Goal: Task Accomplishment & Management: Use online tool/utility

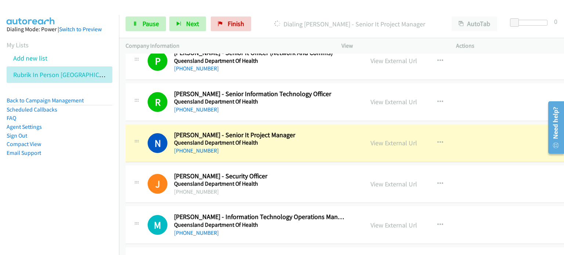
scroll to position [3857, 0]
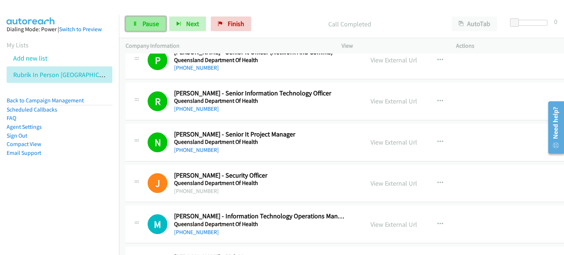
click at [151, 17] on link "Pause" at bounding box center [146, 24] width 40 height 15
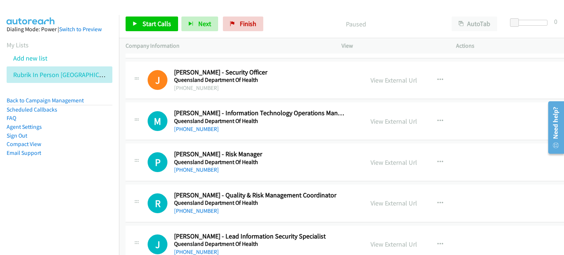
scroll to position [3967, 0]
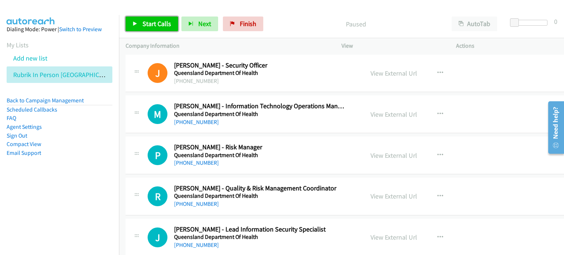
click at [153, 22] on span "Start Calls" at bounding box center [157, 23] width 29 height 8
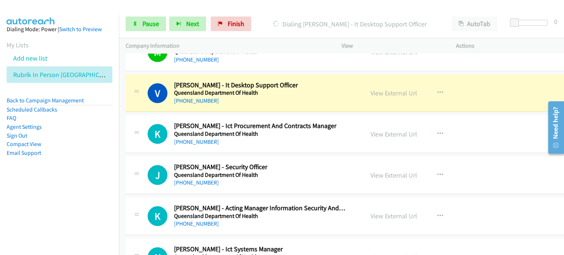
scroll to position [4371, 0]
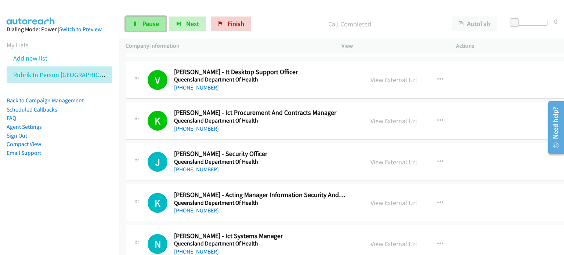
click at [147, 24] on span "Pause" at bounding box center [151, 23] width 17 height 8
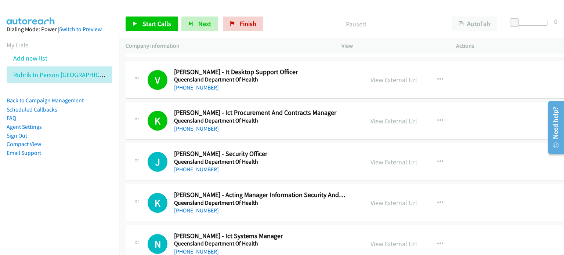
click at [379, 117] on link "View External Url" at bounding box center [394, 121] width 47 height 8
click at [142, 20] on link "Start Calls" at bounding box center [152, 24] width 53 height 15
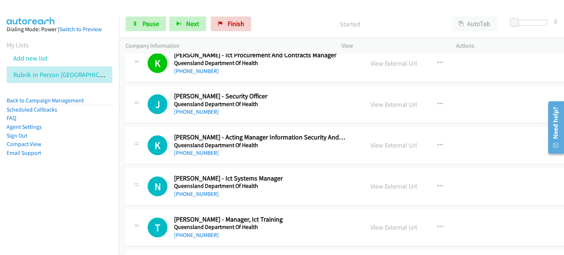
scroll to position [4445, 0]
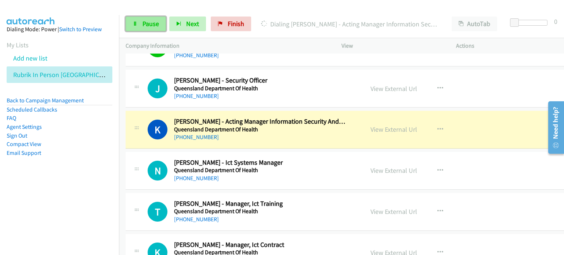
click at [139, 21] on link "Pause" at bounding box center [146, 24] width 40 height 15
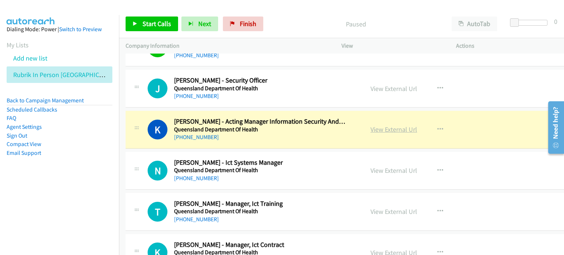
click at [374, 125] on link "View External Url" at bounding box center [394, 129] width 47 height 8
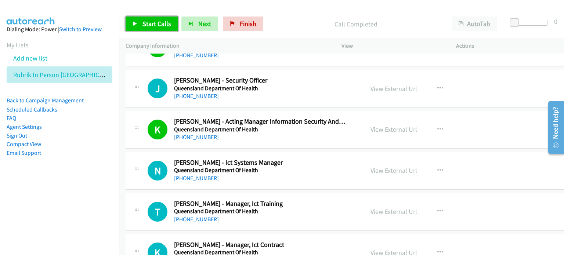
click at [151, 22] on span "Start Calls" at bounding box center [157, 23] width 29 height 8
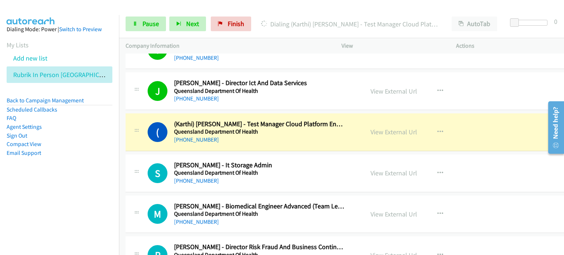
scroll to position [4702, 0]
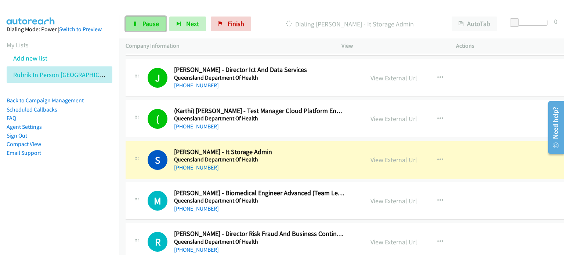
click at [145, 19] on span "Pause" at bounding box center [151, 23] width 17 height 8
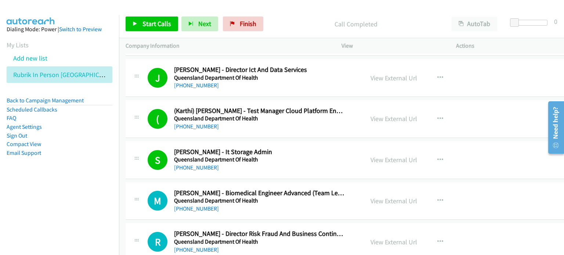
click at [304, 22] on p "Call Completed" at bounding box center [355, 24] width 165 height 10
drag, startPoint x: 142, startPoint y: 23, endPoint x: 157, endPoint y: 32, distance: 17.8
click at [143, 23] on span "Start Calls" at bounding box center [157, 23] width 29 height 8
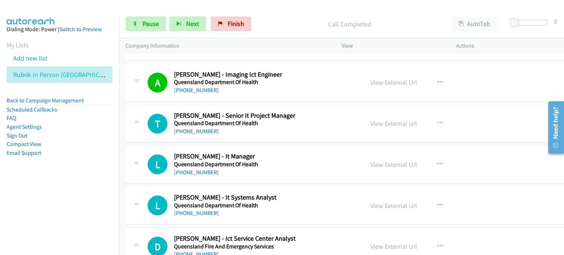
scroll to position [4996, 0]
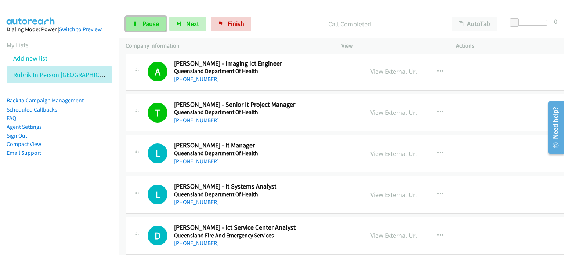
click at [150, 22] on span "Pause" at bounding box center [151, 23] width 17 height 8
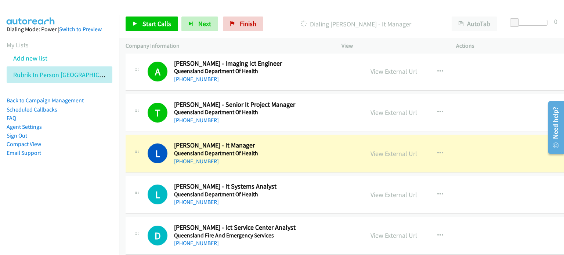
click at [281, 9] on div at bounding box center [279, 14] width 558 height 28
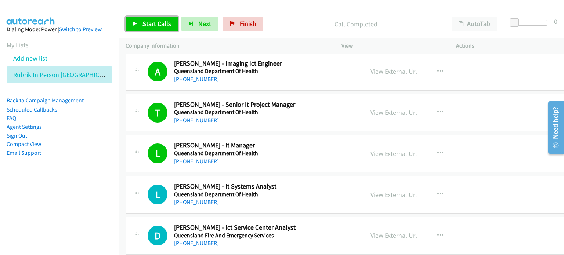
click at [151, 26] on span "Start Calls" at bounding box center [157, 23] width 29 height 8
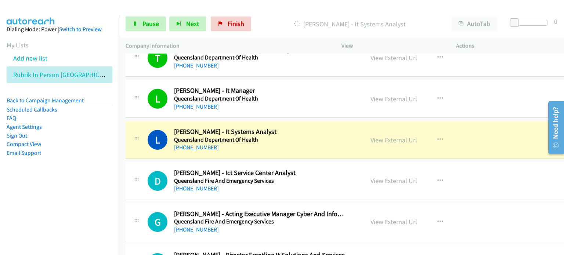
scroll to position [5069, 0]
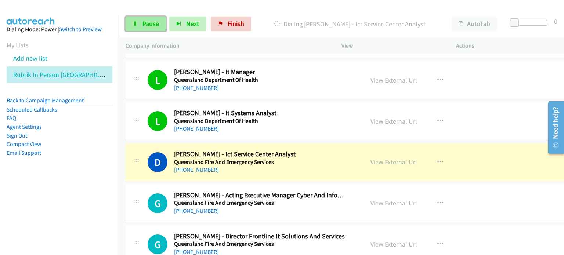
click at [143, 22] on span "Pause" at bounding box center [151, 23] width 17 height 8
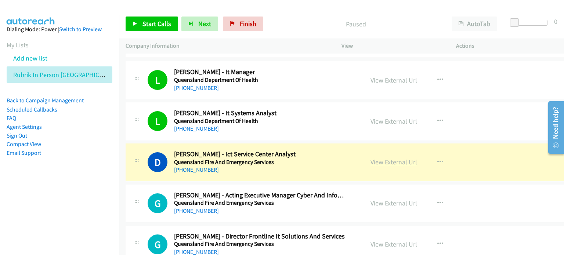
click at [383, 158] on link "View External Url" at bounding box center [394, 162] width 47 height 8
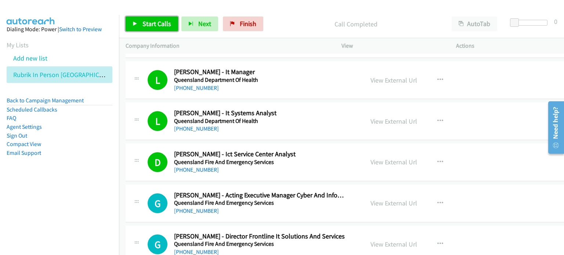
click at [154, 23] on span "Start Calls" at bounding box center [157, 23] width 29 height 8
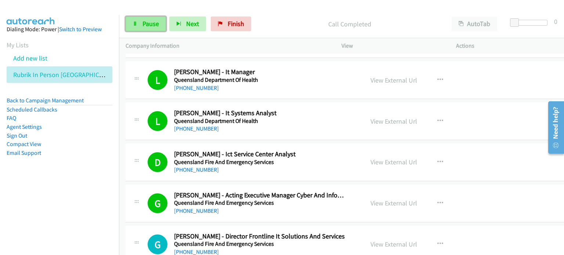
click at [143, 22] on span "Pause" at bounding box center [151, 23] width 17 height 8
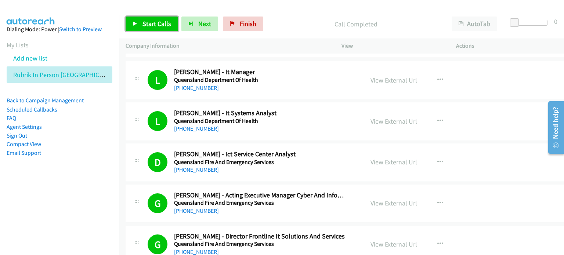
click at [145, 23] on span "Start Calls" at bounding box center [157, 23] width 29 height 8
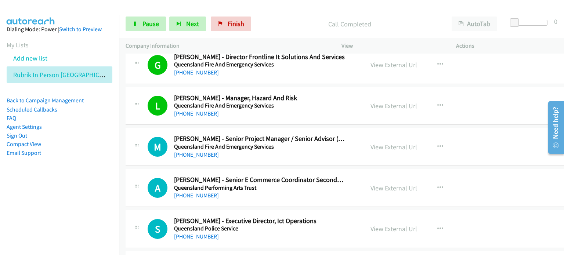
scroll to position [5253, 0]
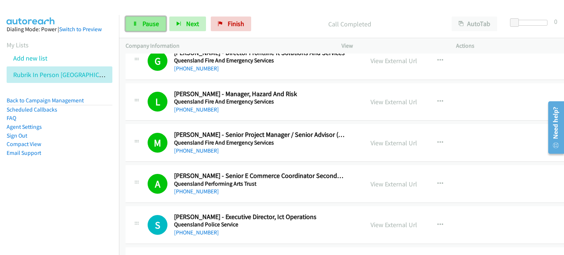
click at [153, 25] on span "Pause" at bounding box center [151, 23] width 17 height 8
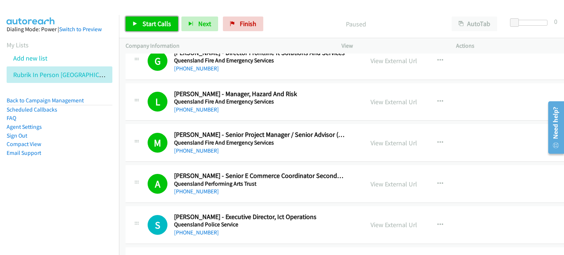
click at [143, 20] on span "Start Calls" at bounding box center [157, 23] width 29 height 8
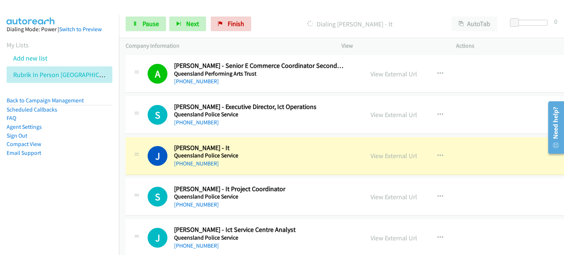
scroll to position [5400, 0]
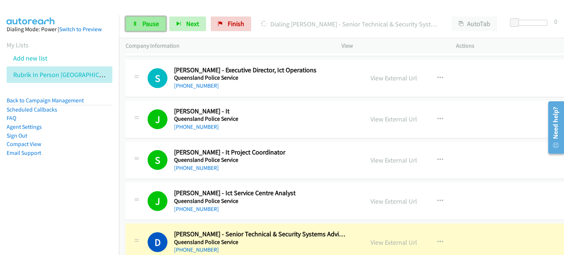
click at [145, 22] on span "Pause" at bounding box center [151, 23] width 17 height 8
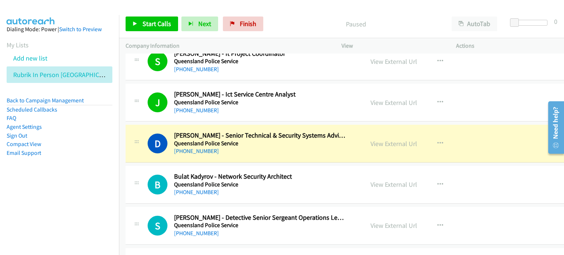
scroll to position [5510, 0]
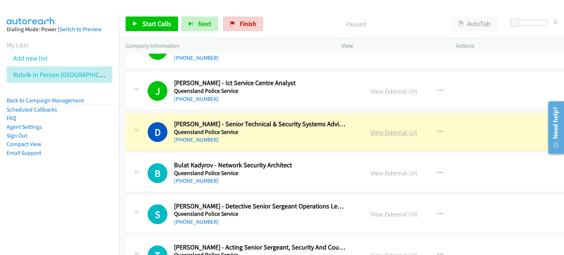
click at [371, 128] on link "View External Url" at bounding box center [394, 132] width 47 height 8
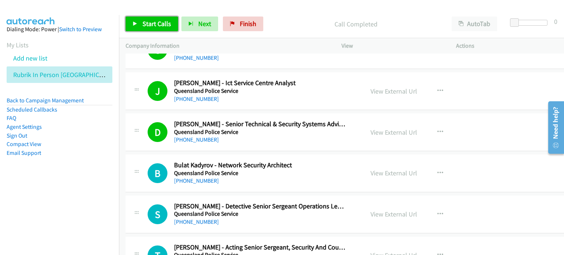
click at [154, 22] on span "Start Calls" at bounding box center [157, 23] width 29 height 8
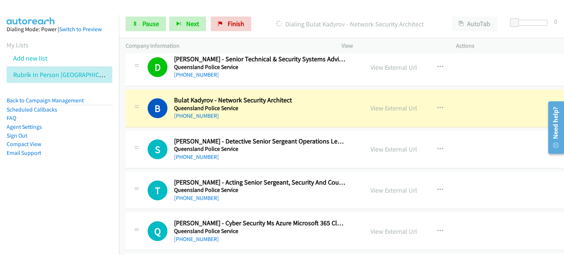
scroll to position [5584, 0]
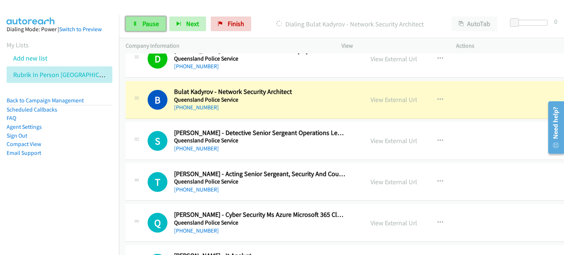
click at [148, 23] on span "Pause" at bounding box center [151, 23] width 17 height 8
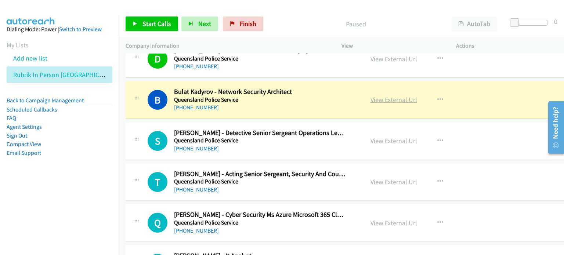
click at [371, 96] on link "View External Url" at bounding box center [394, 100] width 47 height 8
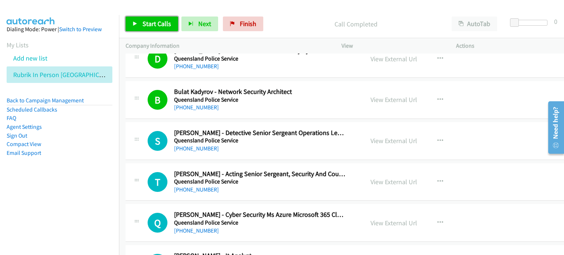
click at [151, 26] on span "Start Calls" at bounding box center [157, 23] width 29 height 8
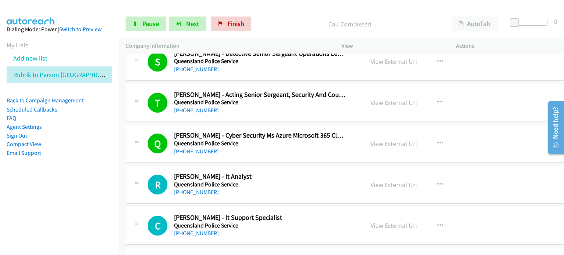
scroll to position [5731, 0]
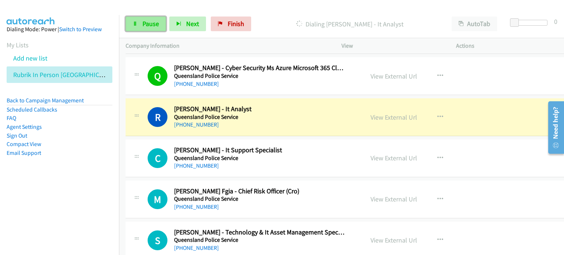
click at [153, 24] on span "Pause" at bounding box center [151, 23] width 17 height 8
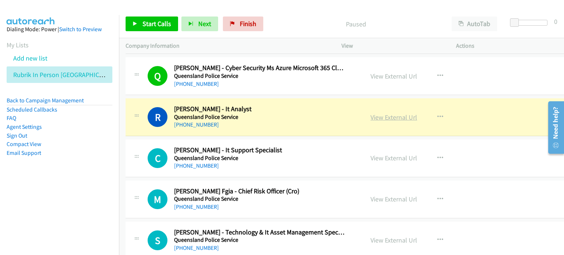
click at [381, 113] on link "View External Url" at bounding box center [394, 117] width 47 height 8
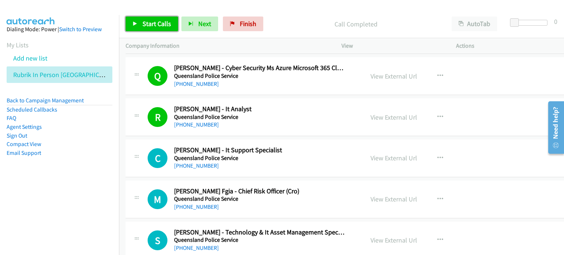
click at [152, 21] on span "Start Calls" at bounding box center [157, 23] width 29 height 8
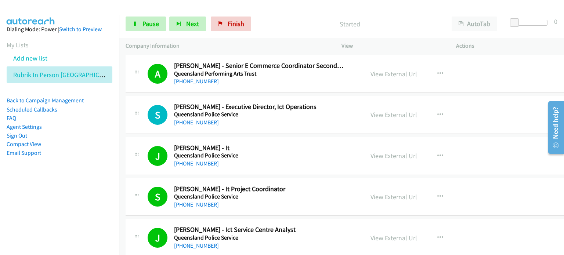
scroll to position [5437, 0]
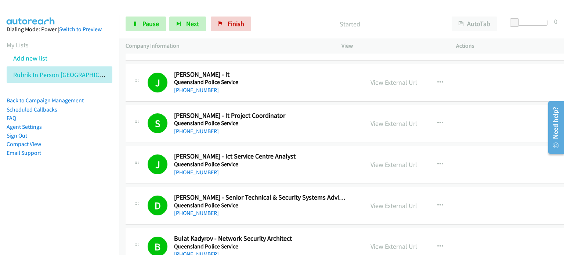
click at [287, 22] on p "Started" at bounding box center [349, 24] width 177 height 10
click at [150, 22] on span "Pause" at bounding box center [151, 23] width 17 height 8
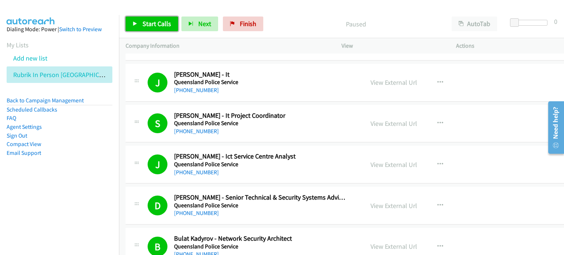
click at [153, 20] on span "Start Calls" at bounding box center [157, 23] width 29 height 8
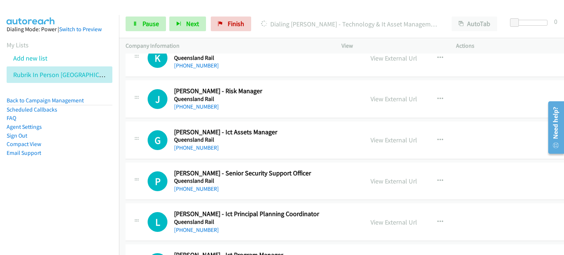
scroll to position [6869, 0]
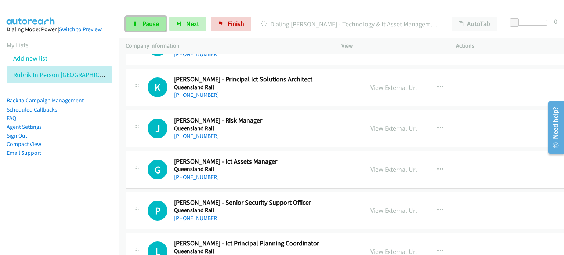
click at [148, 21] on span "Pause" at bounding box center [151, 23] width 17 height 8
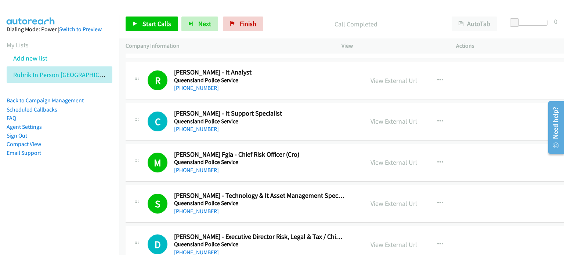
scroll to position [5804, 0]
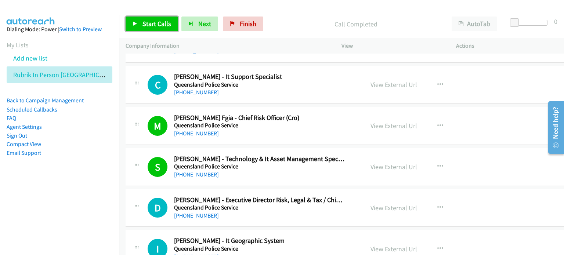
click at [149, 19] on span "Start Calls" at bounding box center [157, 23] width 29 height 8
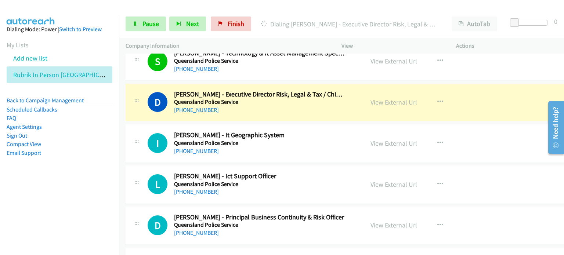
scroll to position [5914, 0]
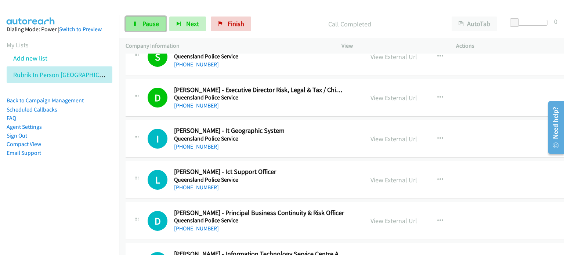
click at [145, 23] on span "Pause" at bounding box center [151, 23] width 17 height 8
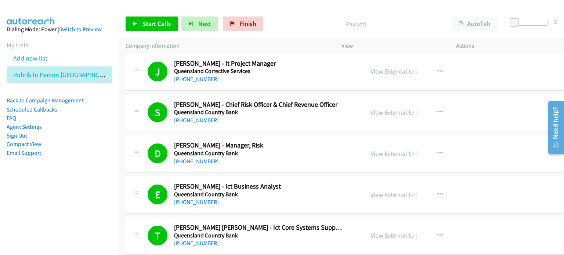
scroll to position [1506, 0]
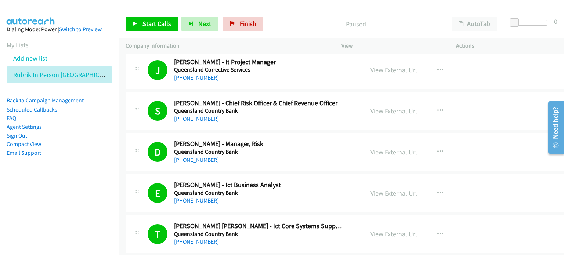
click at [296, 22] on p "Paused" at bounding box center [355, 24] width 165 height 10
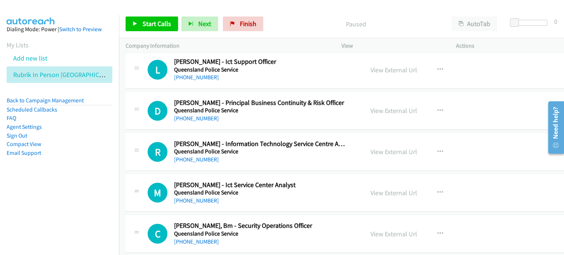
scroll to position [5914, 0]
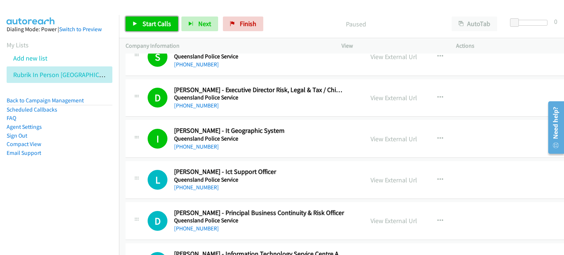
click at [141, 24] on link "Start Calls" at bounding box center [152, 24] width 53 height 15
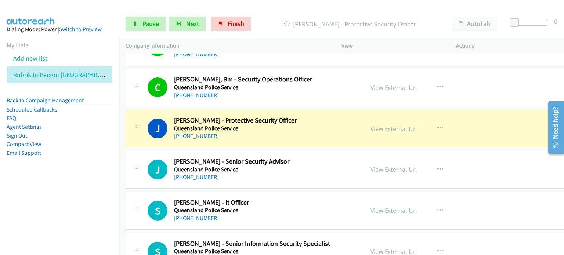
scroll to position [6171, 0]
click at [151, 21] on span "Pause" at bounding box center [151, 23] width 17 height 8
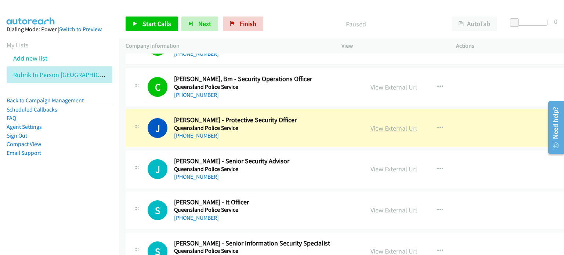
click at [371, 124] on link "View External Url" at bounding box center [394, 128] width 47 height 8
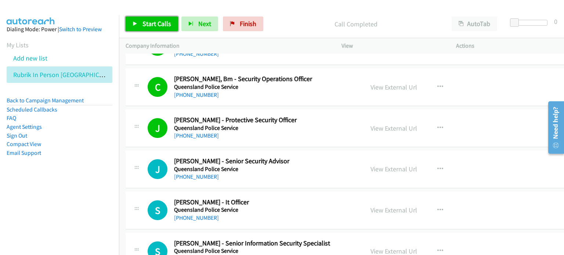
click at [149, 20] on span "Start Calls" at bounding box center [157, 23] width 29 height 8
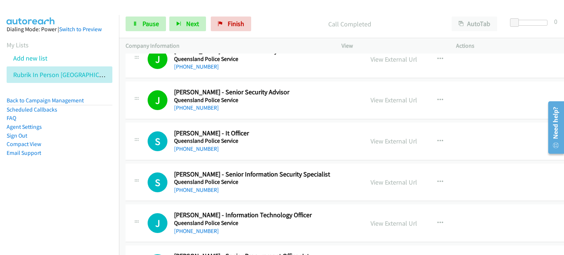
scroll to position [6245, 0]
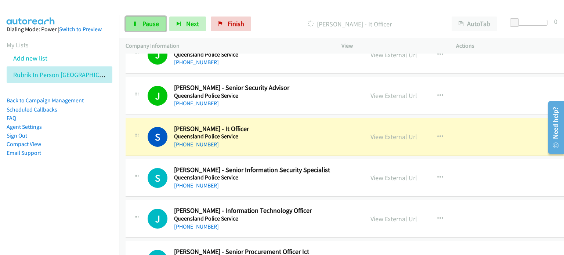
click at [143, 22] on span "Pause" at bounding box center [151, 23] width 17 height 8
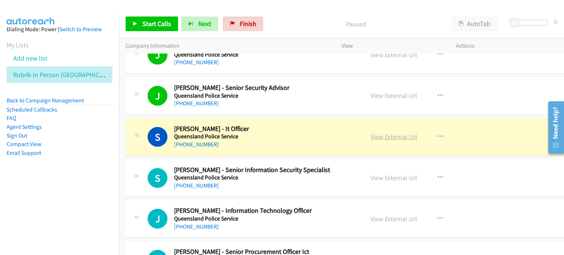
click at [376, 133] on link "View External Url" at bounding box center [394, 137] width 47 height 8
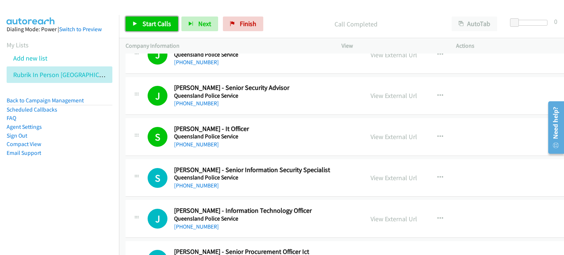
click at [141, 22] on link "Start Calls" at bounding box center [152, 24] width 53 height 15
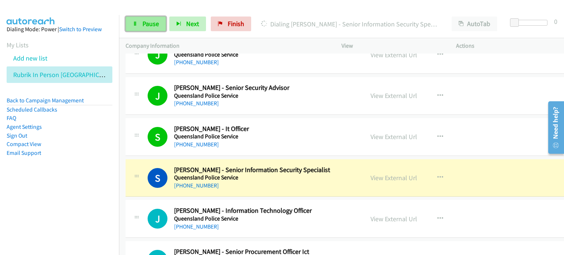
click at [149, 24] on span "Pause" at bounding box center [151, 23] width 17 height 8
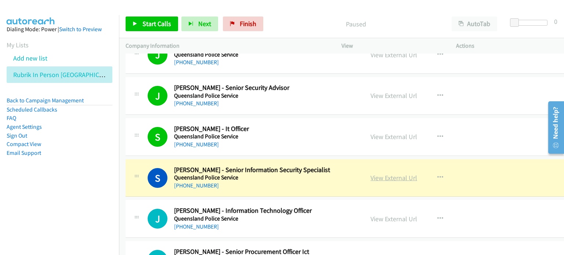
click at [381, 174] on link "View External Url" at bounding box center [394, 178] width 47 height 8
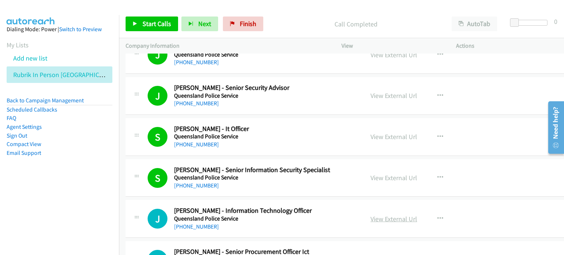
click at [382, 215] on link "View External Url" at bounding box center [394, 219] width 47 height 8
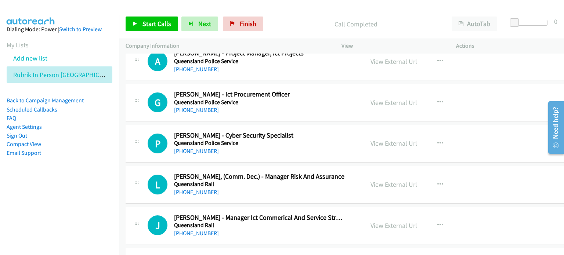
scroll to position [6686, 0]
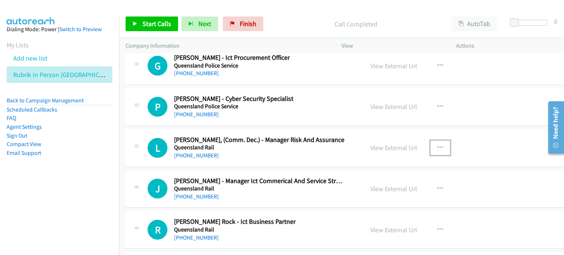
click at [438, 145] on icon "button" at bounding box center [441, 148] width 6 height 6
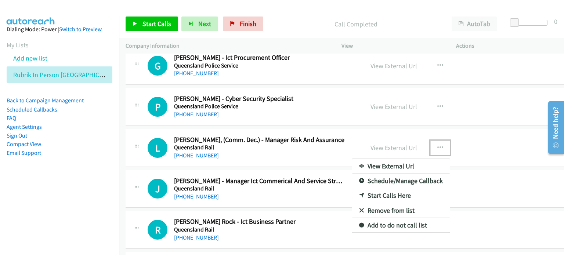
click at [385, 188] on link "Start Calls Here" at bounding box center [401, 195] width 98 height 15
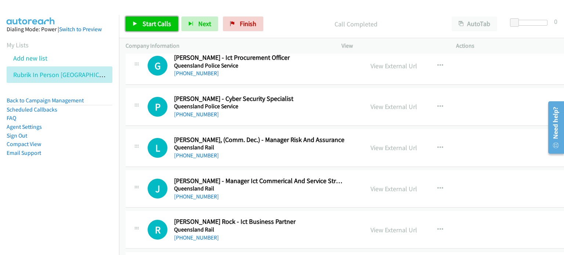
click at [147, 27] on span "Start Calls" at bounding box center [157, 23] width 29 height 8
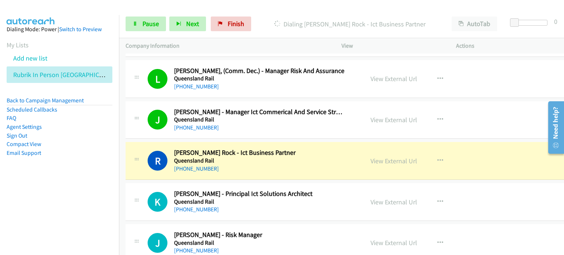
scroll to position [6759, 0]
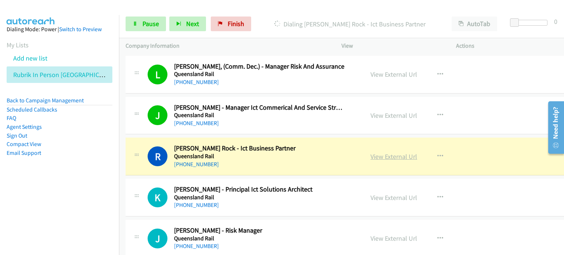
click at [371, 152] on link "View External Url" at bounding box center [394, 156] width 47 height 8
click at [145, 22] on span "Pause" at bounding box center [151, 23] width 17 height 8
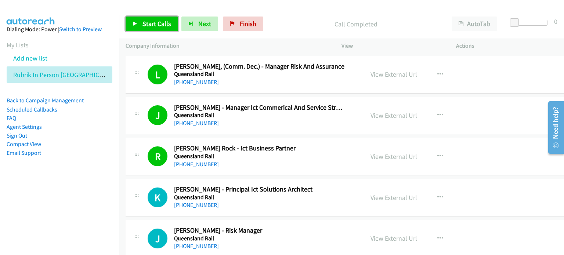
click at [152, 23] on span "Start Calls" at bounding box center [157, 23] width 29 height 8
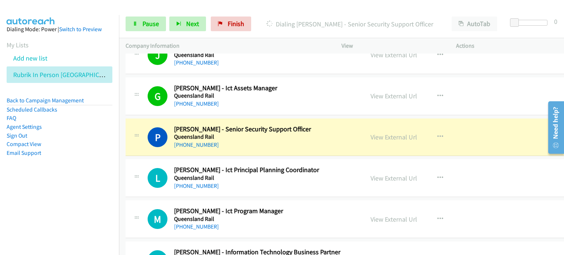
scroll to position [6980, 0]
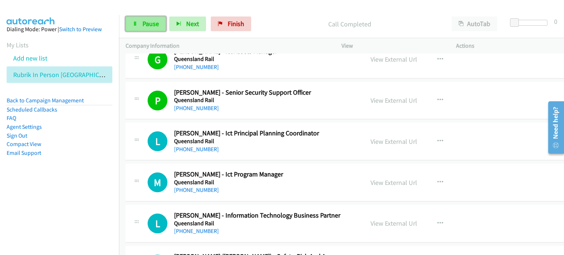
click at [150, 19] on span "Pause" at bounding box center [151, 23] width 17 height 8
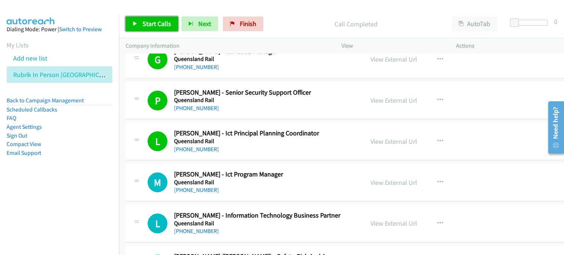
click at [153, 22] on span "Start Calls" at bounding box center [157, 23] width 29 height 8
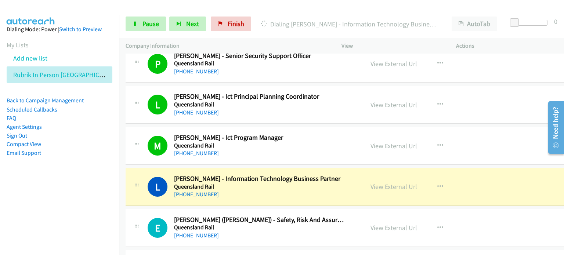
scroll to position [7053, 0]
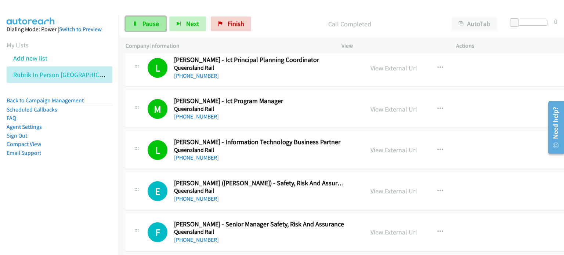
click at [145, 23] on span "Pause" at bounding box center [151, 23] width 17 height 8
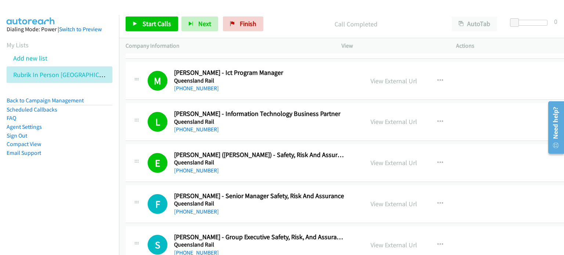
scroll to position [7090, 0]
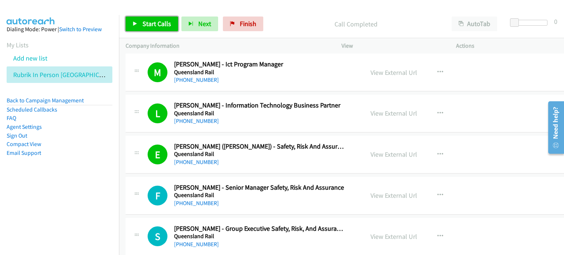
click at [147, 22] on span "Start Calls" at bounding box center [157, 23] width 29 height 8
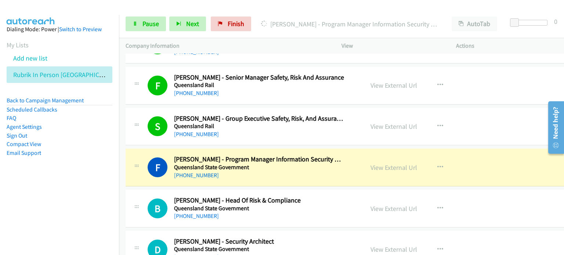
scroll to position [7237, 0]
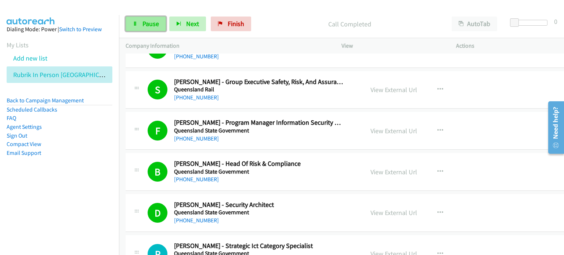
click at [152, 24] on span "Pause" at bounding box center [151, 23] width 17 height 8
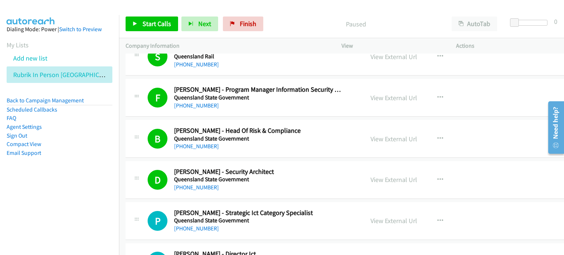
scroll to position [7273, 0]
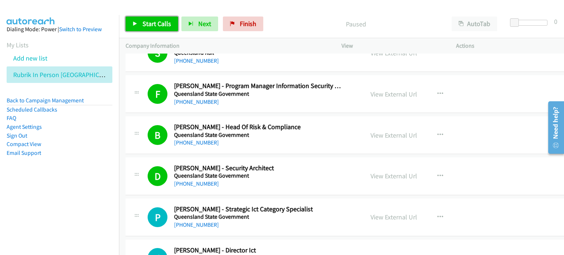
click at [153, 23] on span "Start Calls" at bounding box center [157, 23] width 29 height 8
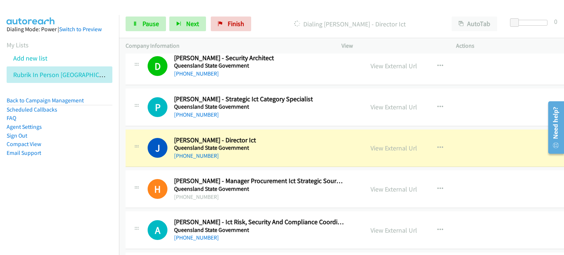
scroll to position [7420, 0]
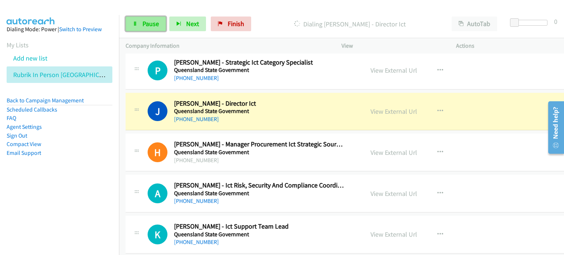
click at [140, 22] on link "Pause" at bounding box center [146, 24] width 40 height 15
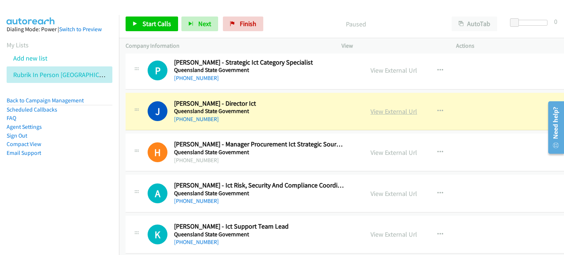
click at [373, 107] on link "View External Url" at bounding box center [394, 111] width 47 height 8
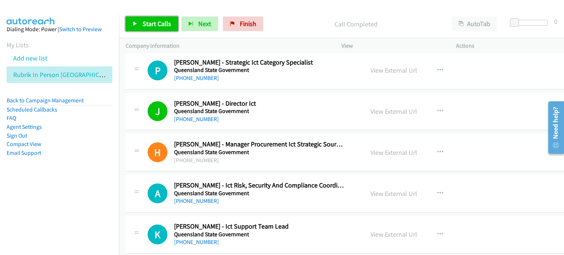
drag, startPoint x: 148, startPoint y: 23, endPoint x: 151, endPoint y: 26, distance: 4.2
click at [148, 23] on span "Start Calls" at bounding box center [157, 23] width 29 height 8
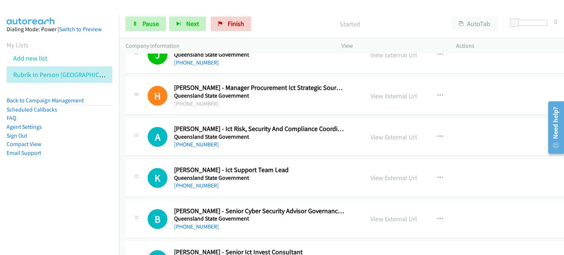
scroll to position [7494, 0]
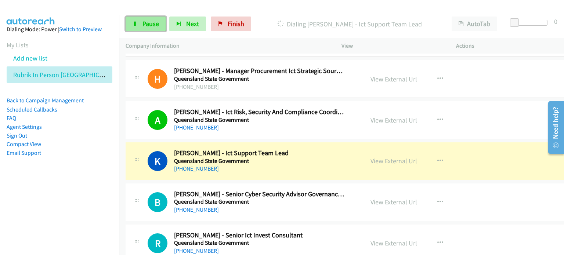
click at [145, 23] on span "Pause" at bounding box center [151, 23] width 17 height 8
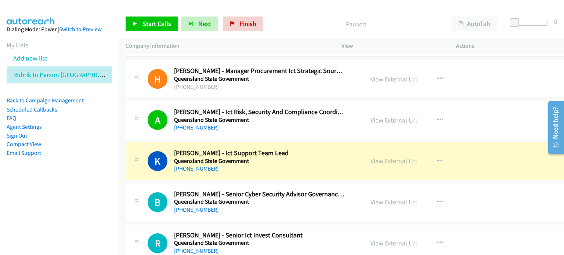
click at [371, 157] on link "View External Url" at bounding box center [394, 161] width 47 height 8
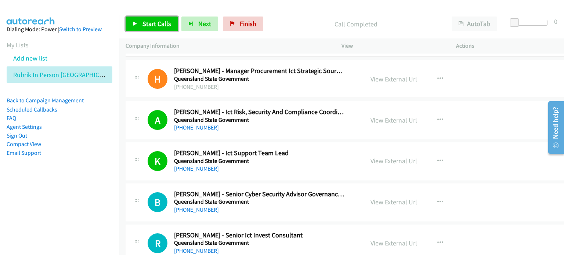
click at [151, 23] on span "Start Calls" at bounding box center [157, 23] width 29 height 8
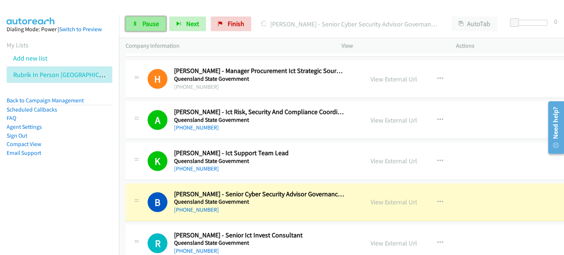
click at [144, 25] on span "Pause" at bounding box center [151, 23] width 17 height 8
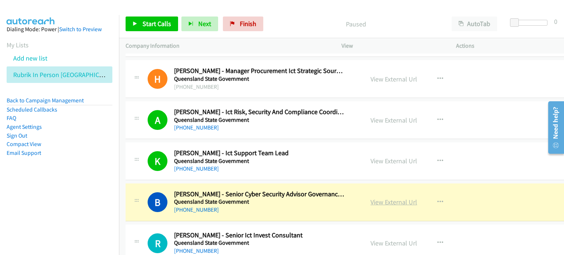
click at [376, 198] on link "View External Url" at bounding box center [394, 202] width 47 height 8
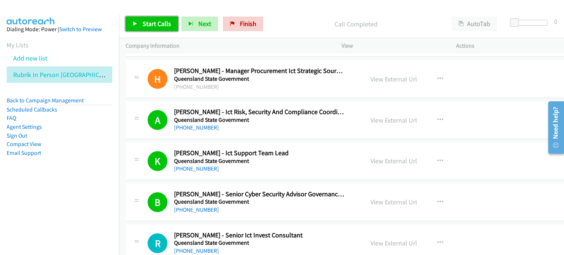
click at [140, 20] on link "Start Calls" at bounding box center [152, 24] width 53 height 15
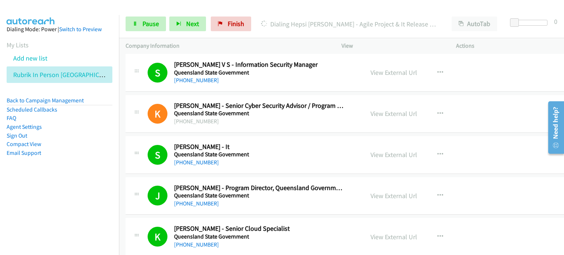
scroll to position [7898, 0]
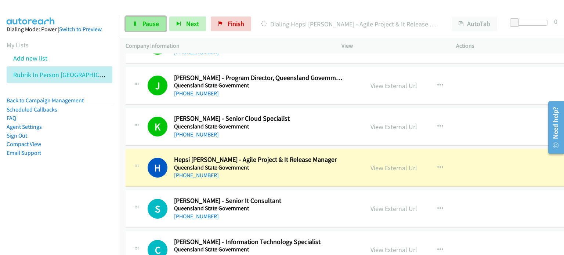
click at [146, 23] on span "Pause" at bounding box center [151, 23] width 17 height 8
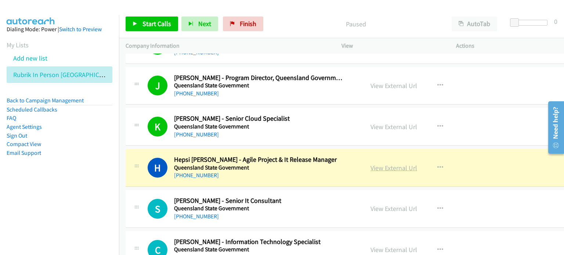
click at [373, 164] on link "View External Url" at bounding box center [394, 168] width 47 height 8
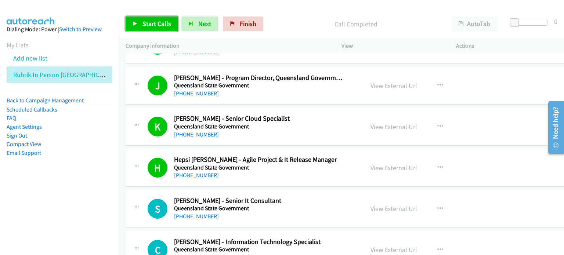
click at [146, 20] on span "Start Calls" at bounding box center [157, 23] width 29 height 8
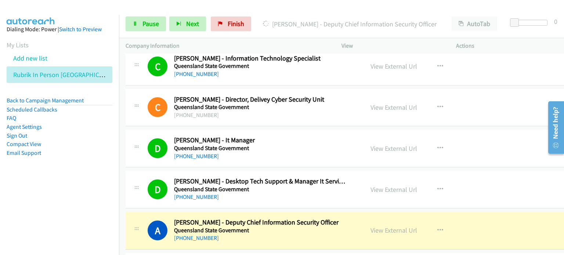
scroll to position [8155, 0]
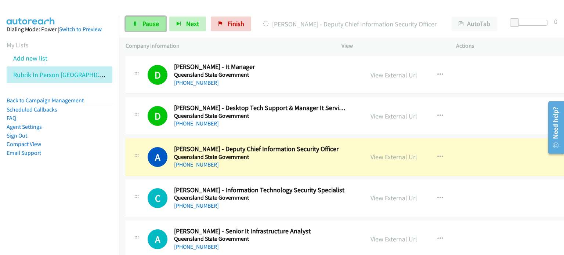
click at [148, 21] on span "Pause" at bounding box center [151, 23] width 17 height 8
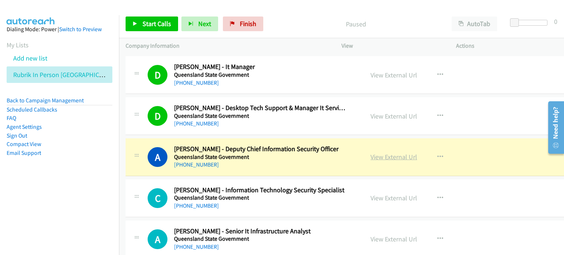
click at [373, 153] on link "View External Url" at bounding box center [394, 157] width 47 height 8
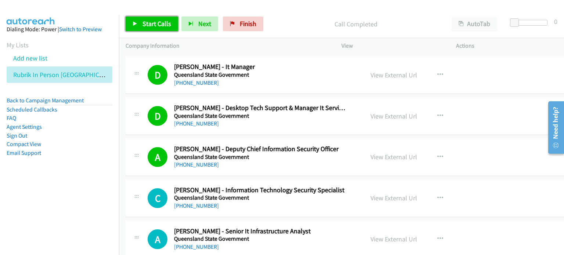
click at [155, 22] on span "Start Calls" at bounding box center [157, 23] width 29 height 8
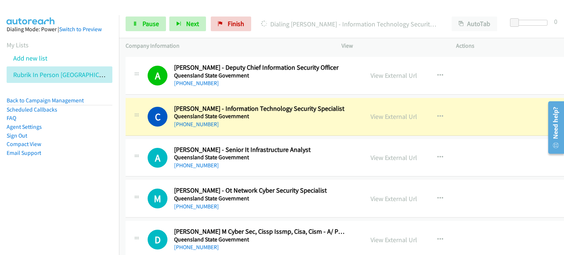
scroll to position [8229, 0]
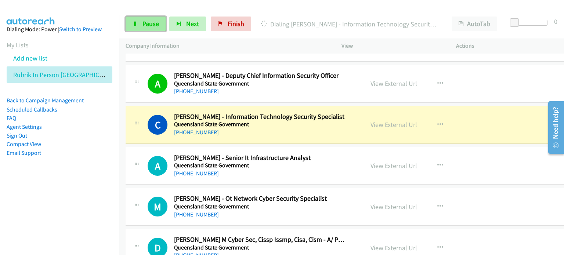
click at [144, 21] on span "Pause" at bounding box center [151, 23] width 17 height 8
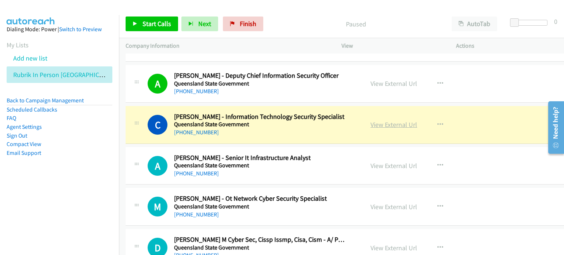
click at [385, 120] on link "View External Url" at bounding box center [394, 124] width 47 height 8
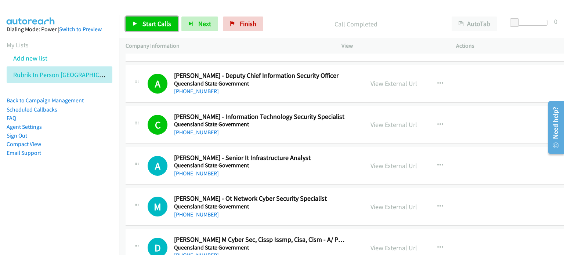
click at [155, 21] on span "Start Calls" at bounding box center [157, 23] width 29 height 8
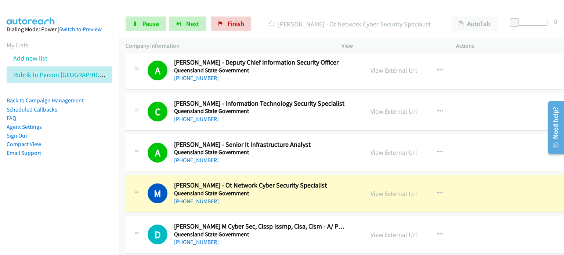
scroll to position [8265, 0]
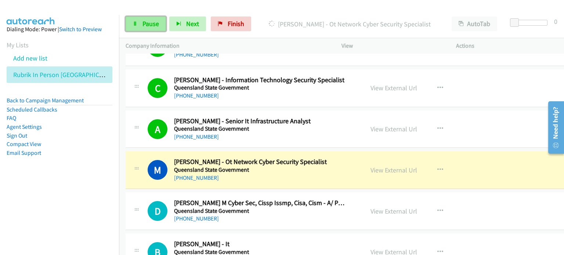
click at [151, 22] on span "Pause" at bounding box center [151, 23] width 17 height 8
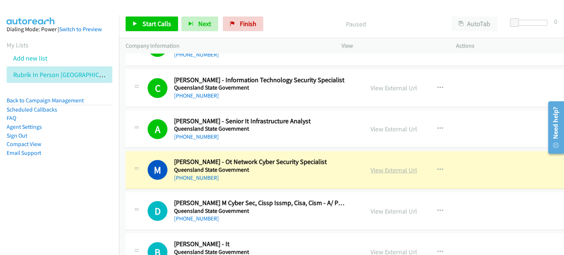
click at [374, 166] on link "View External Url" at bounding box center [394, 170] width 47 height 8
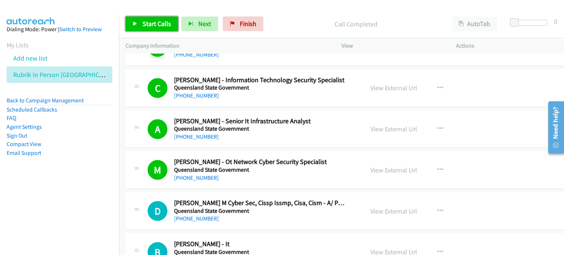
click at [146, 21] on span "Start Calls" at bounding box center [157, 23] width 29 height 8
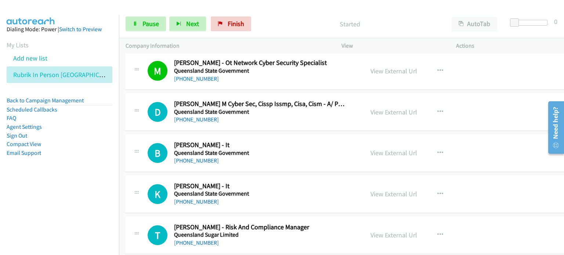
scroll to position [8375, 0]
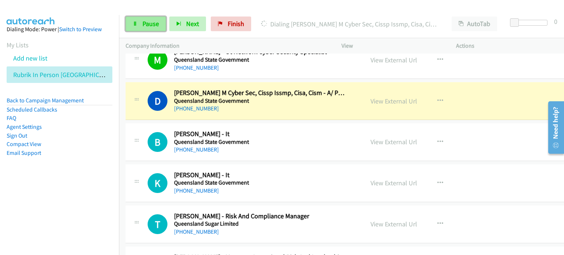
click at [151, 23] on span "Pause" at bounding box center [151, 23] width 17 height 8
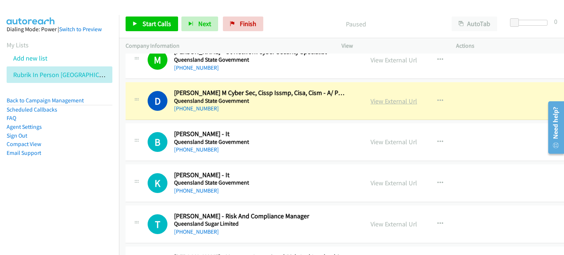
click at [372, 97] on link "View External Url" at bounding box center [394, 101] width 47 height 8
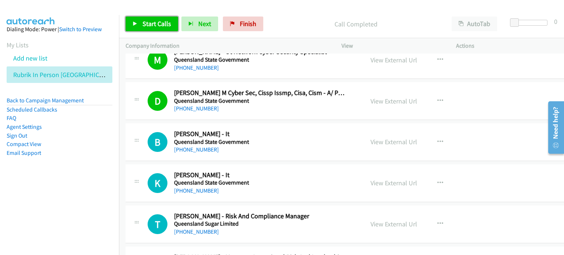
click at [152, 20] on span "Start Calls" at bounding box center [157, 23] width 29 height 8
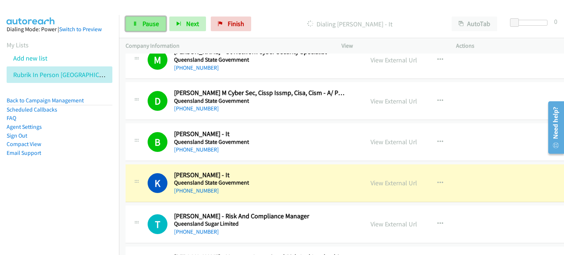
click at [148, 21] on span "Pause" at bounding box center [151, 23] width 17 height 8
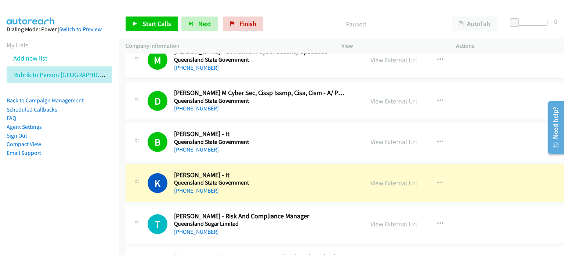
click at [378, 179] on link "View External Url" at bounding box center [394, 183] width 47 height 8
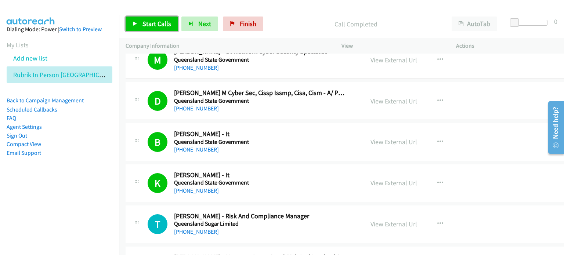
click at [148, 23] on span "Start Calls" at bounding box center [157, 23] width 29 height 8
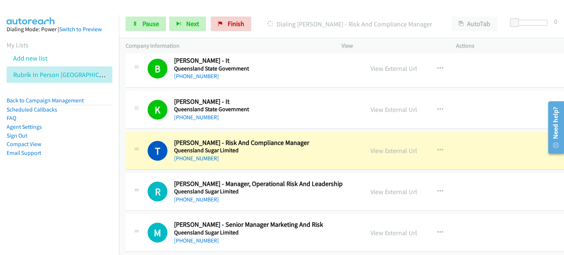
scroll to position [8486, 0]
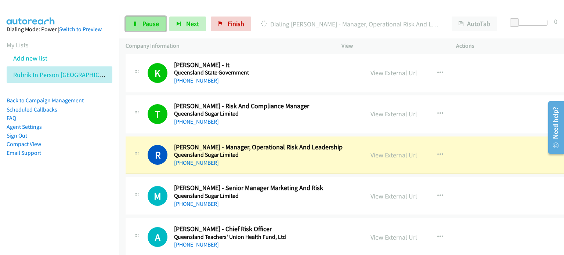
click at [147, 25] on span "Pause" at bounding box center [151, 23] width 17 height 8
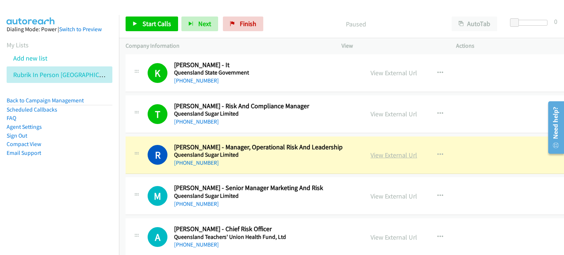
click at [386, 151] on link "View External Url" at bounding box center [394, 155] width 47 height 8
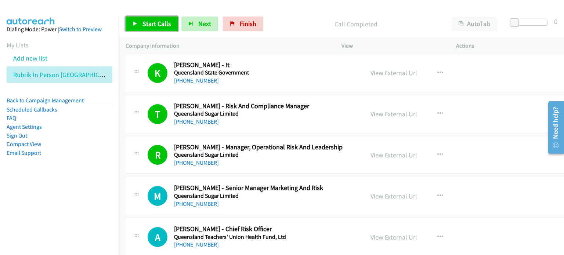
click at [147, 24] on span "Start Calls" at bounding box center [157, 23] width 29 height 8
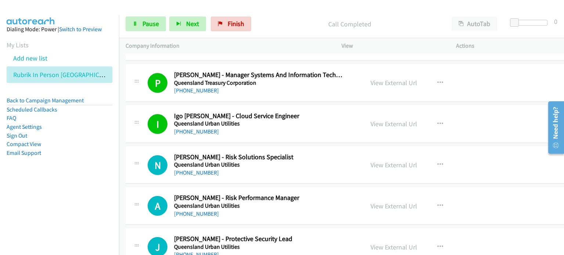
scroll to position [8890, 0]
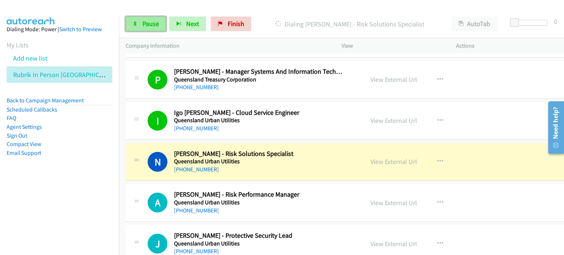
click at [148, 19] on span "Pause" at bounding box center [151, 23] width 17 height 8
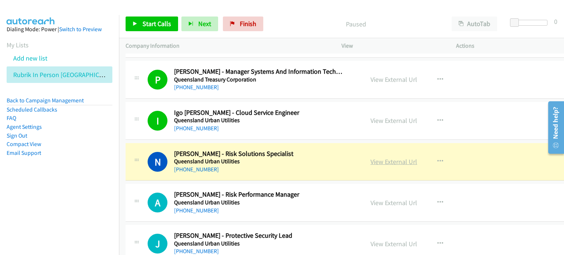
click at [381, 158] on link "View External Url" at bounding box center [394, 162] width 47 height 8
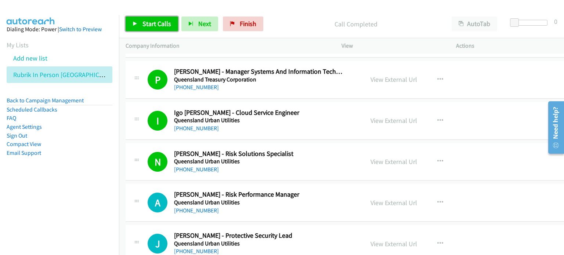
click at [153, 22] on span "Start Calls" at bounding box center [157, 23] width 29 height 8
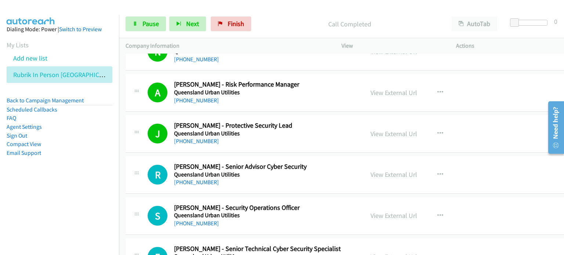
scroll to position [9037, 0]
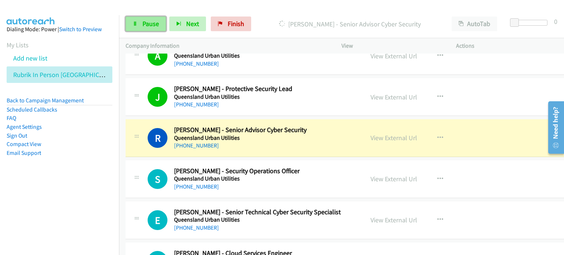
click at [144, 25] on span "Pause" at bounding box center [151, 23] width 17 height 8
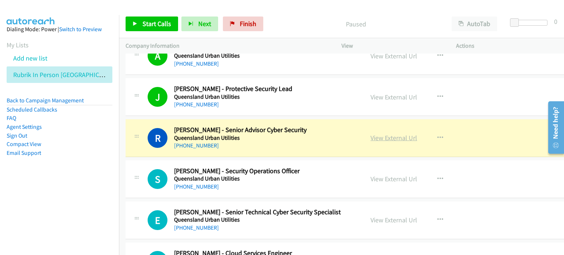
click at [374, 134] on link "View External Url" at bounding box center [394, 138] width 47 height 8
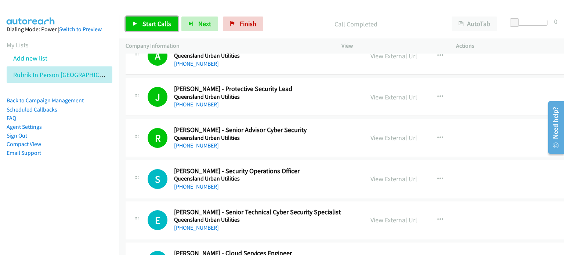
click at [146, 22] on span "Start Calls" at bounding box center [157, 23] width 29 height 8
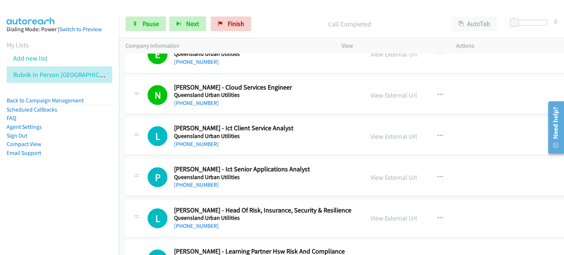
scroll to position [9220, 0]
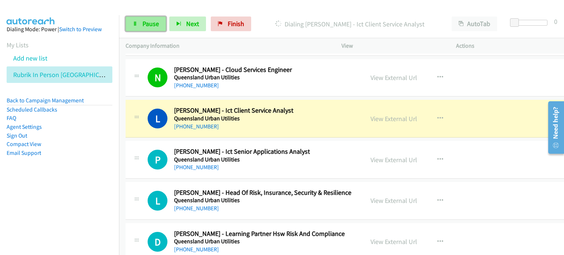
click at [149, 19] on span "Pause" at bounding box center [151, 23] width 17 height 8
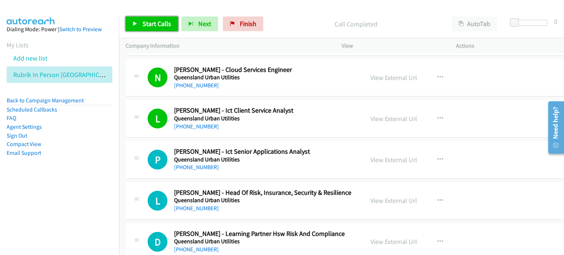
click at [138, 22] on link "Start Calls" at bounding box center [152, 24] width 53 height 15
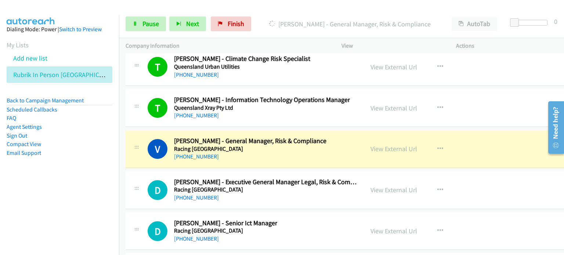
scroll to position [9514, 0]
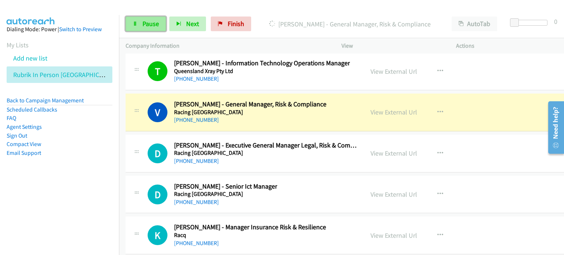
click at [145, 21] on span "Pause" at bounding box center [151, 23] width 17 height 8
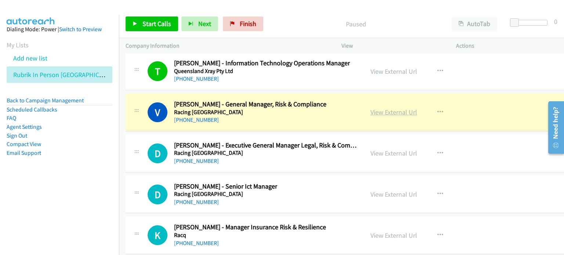
click at [371, 108] on link "View External Url" at bounding box center [394, 112] width 47 height 8
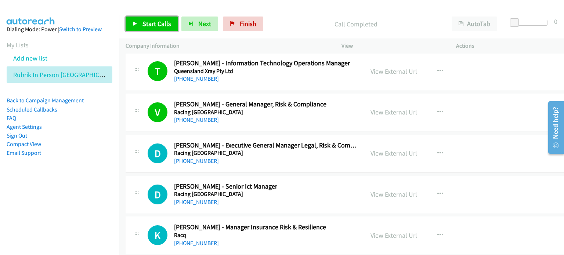
click at [143, 26] on span "Start Calls" at bounding box center [157, 23] width 29 height 8
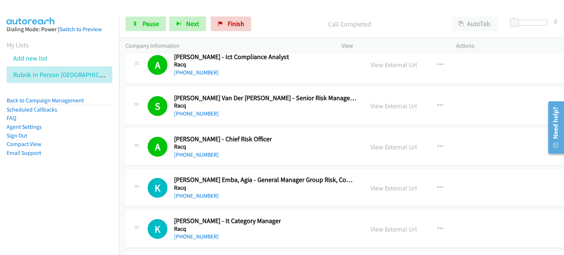
scroll to position [9845, 0]
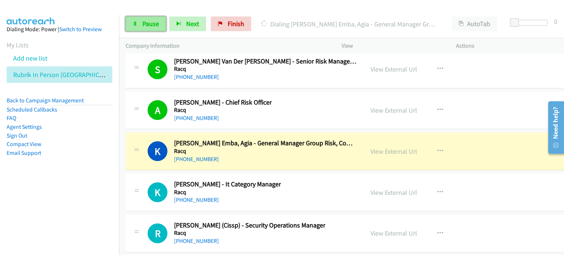
click at [141, 24] on link "Pause" at bounding box center [146, 24] width 40 height 15
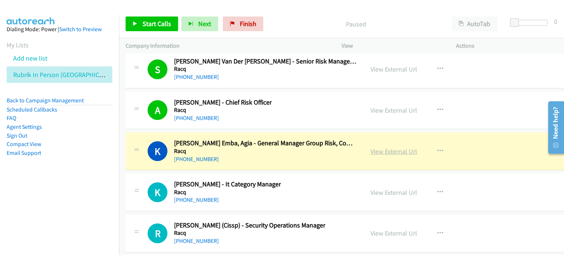
click at [374, 147] on link "View External Url" at bounding box center [394, 151] width 47 height 8
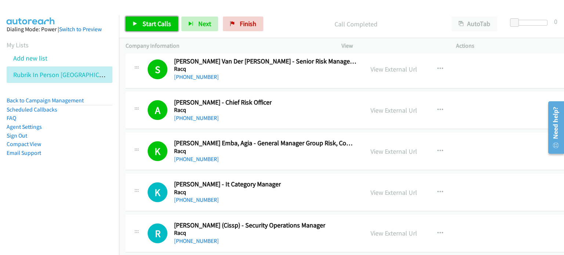
click at [145, 23] on span "Start Calls" at bounding box center [157, 23] width 29 height 8
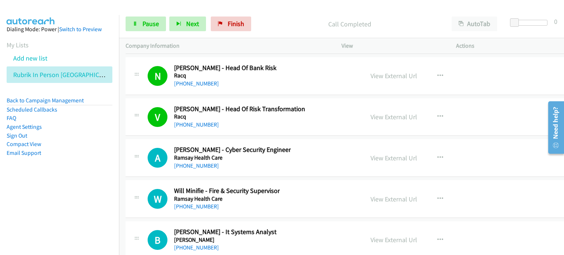
scroll to position [10286, 0]
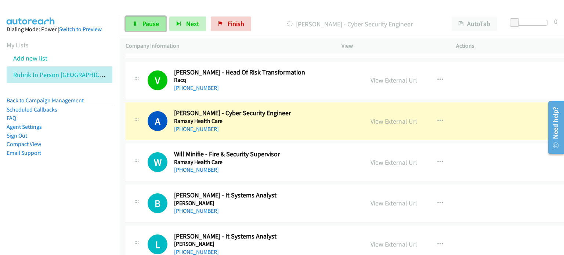
click at [149, 25] on span "Pause" at bounding box center [151, 23] width 17 height 8
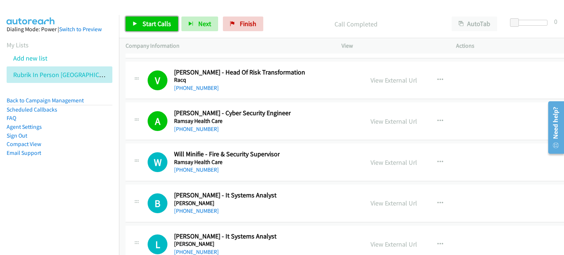
click at [147, 21] on span "Start Calls" at bounding box center [157, 23] width 29 height 8
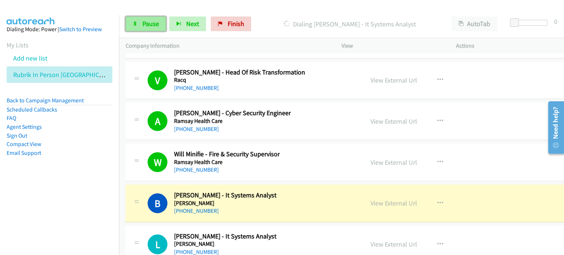
click at [141, 21] on link "Pause" at bounding box center [146, 24] width 40 height 15
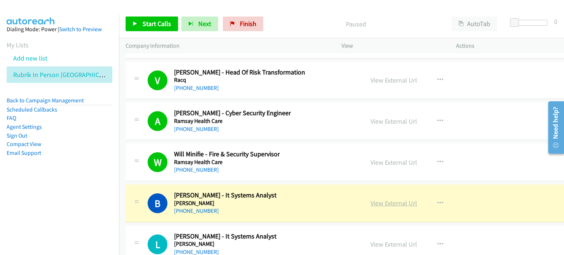
click at [371, 199] on link "View External Url" at bounding box center [394, 203] width 47 height 8
